Goal: Information Seeking & Learning: Stay updated

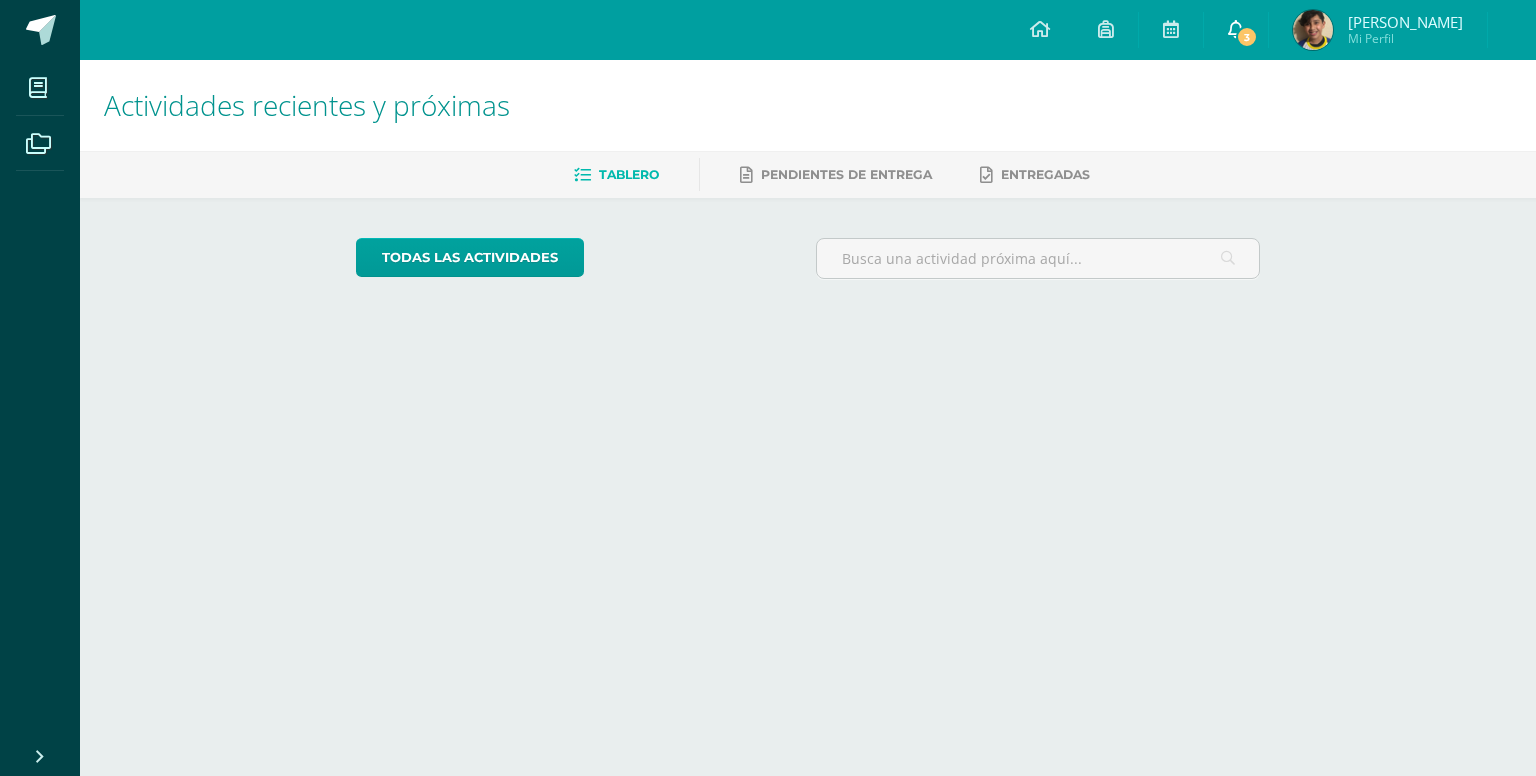
click at [1267, 12] on link "3" at bounding box center [1236, 30] width 64 height 60
click at [1244, 19] on span at bounding box center [1236, 30] width 16 height 22
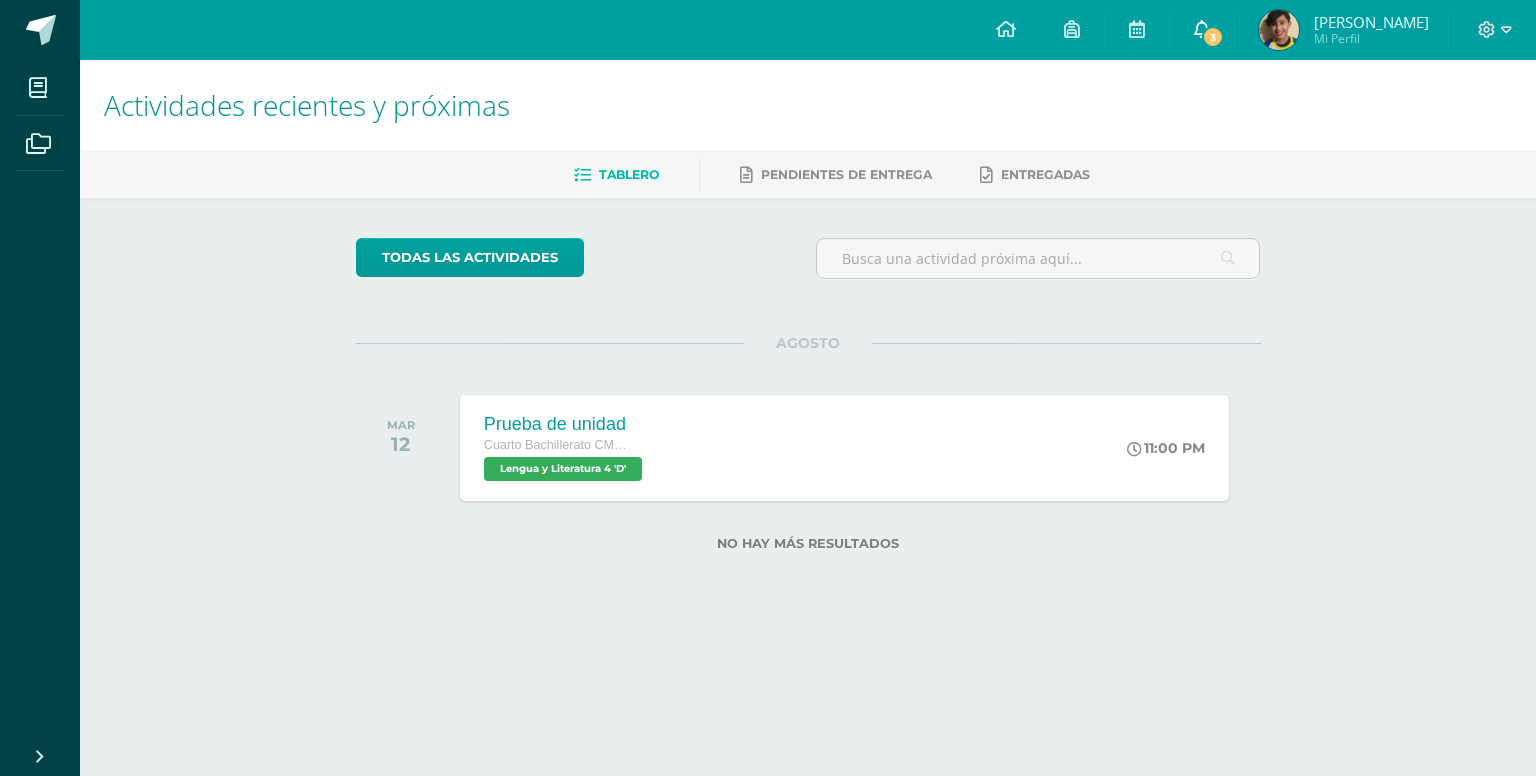
click at [1221, 47] on link "3" at bounding box center [1202, 30] width 64 height 60
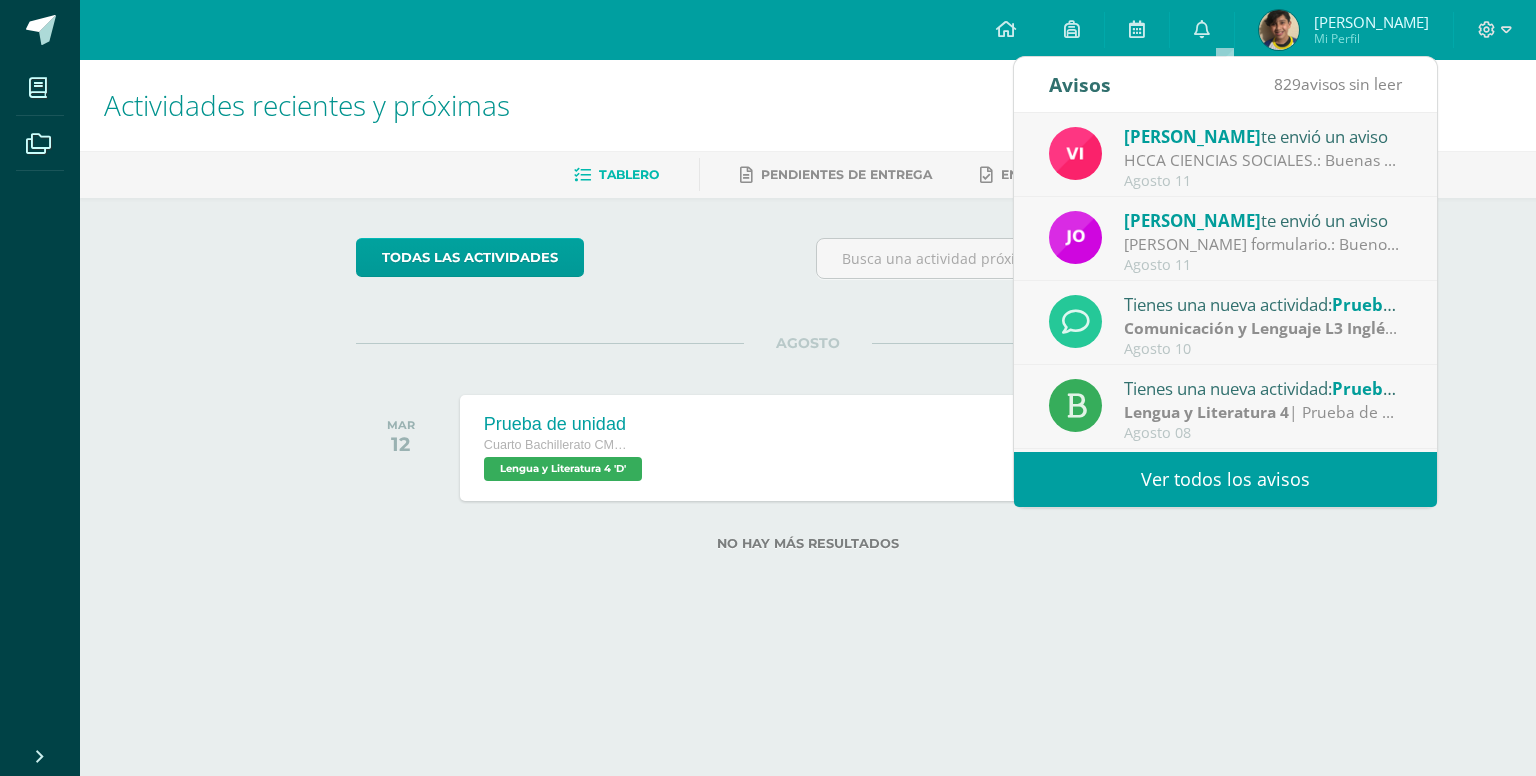
click at [1202, 482] on link "Ver todos los avisos" at bounding box center [1225, 479] width 423 height 55
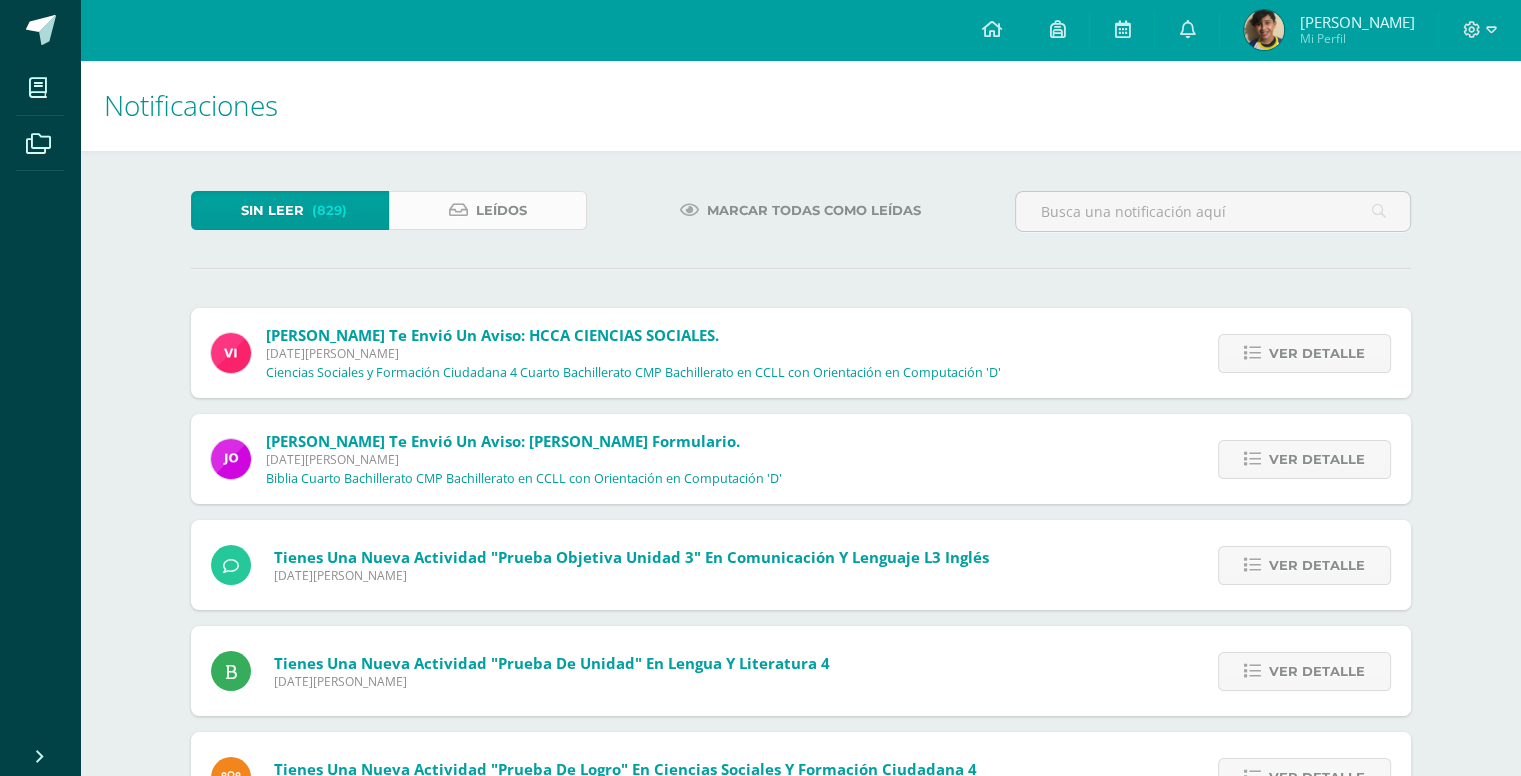
click at [569, 221] on link "Leídos" at bounding box center [488, 210] width 198 height 39
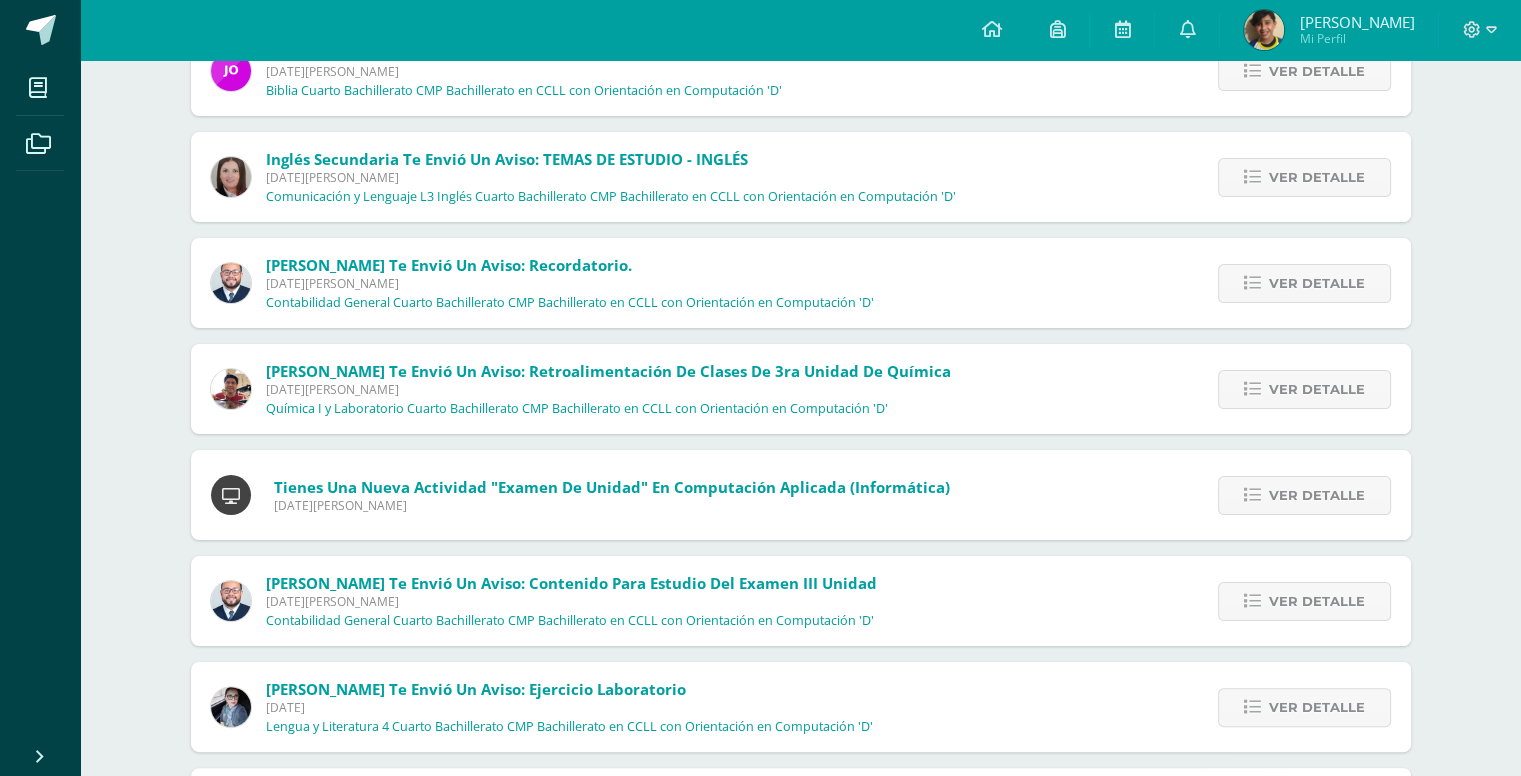
scroll to position [288, 0]
